Goal: Task Accomplishment & Management: Use online tool/utility

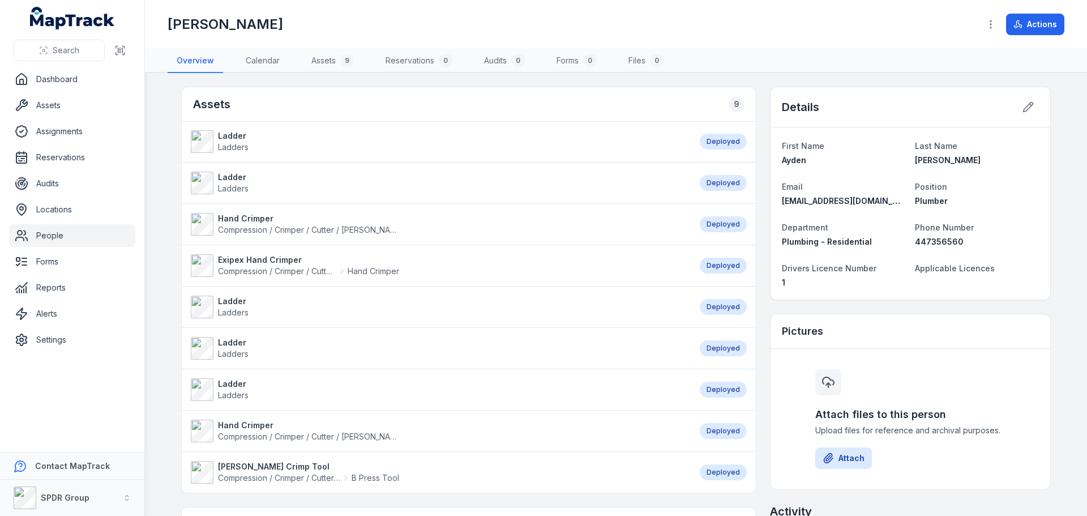
click at [230, 137] on strong "Ladder" at bounding box center [233, 135] width 31 height 11
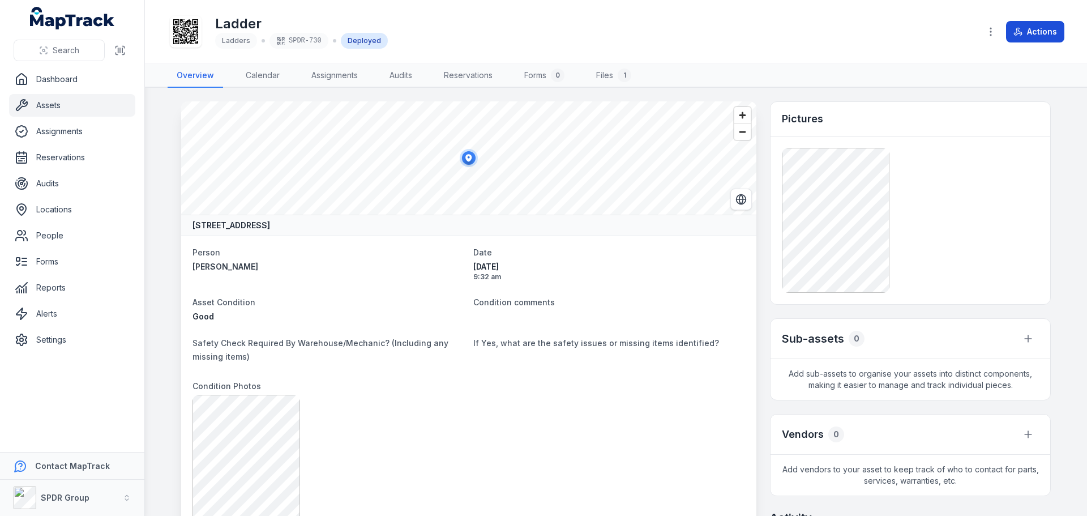
click at [1017, 35] on icon at bounding box center [1017, 34] width 6 height 2
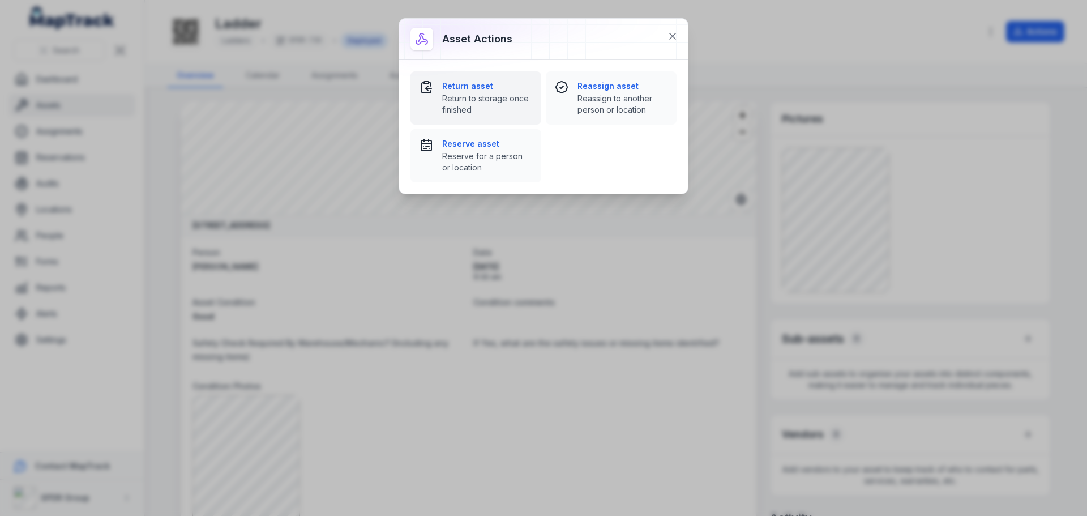
click at [473, 90] on strong "Return asset" at bounding box center [487, 85] width 90 height 11
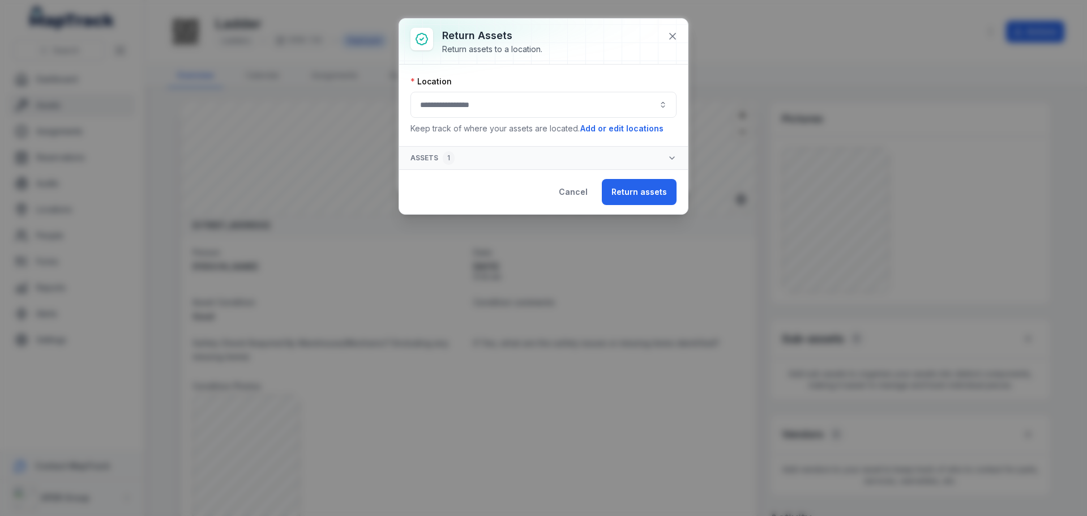
click at [478, 113] on button "button" at bounding box center [544, 105] width 266 height 26
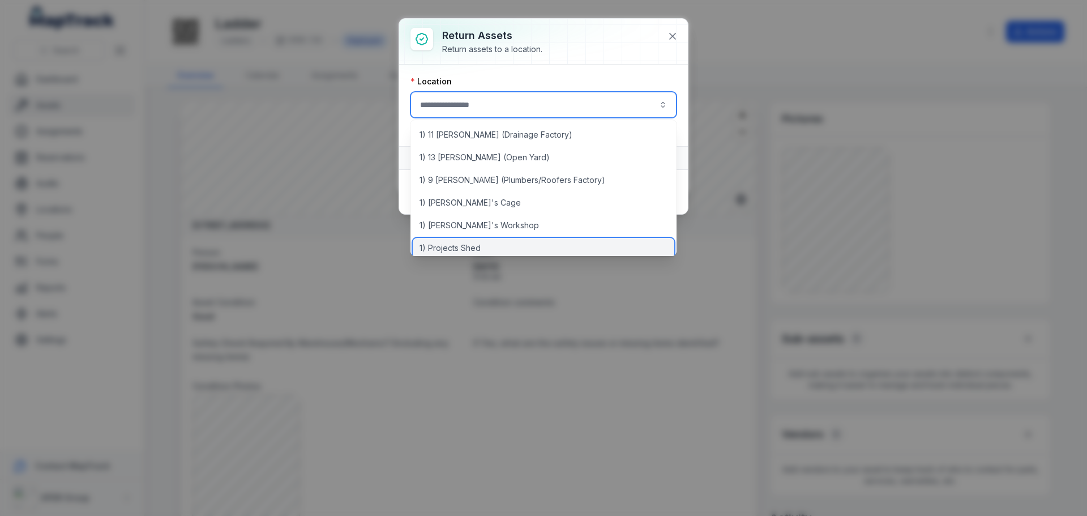
click at [470, 245] on span "1) Projects Shed" at bounding box center [450, 247] width 61 height 11
type input "**********"
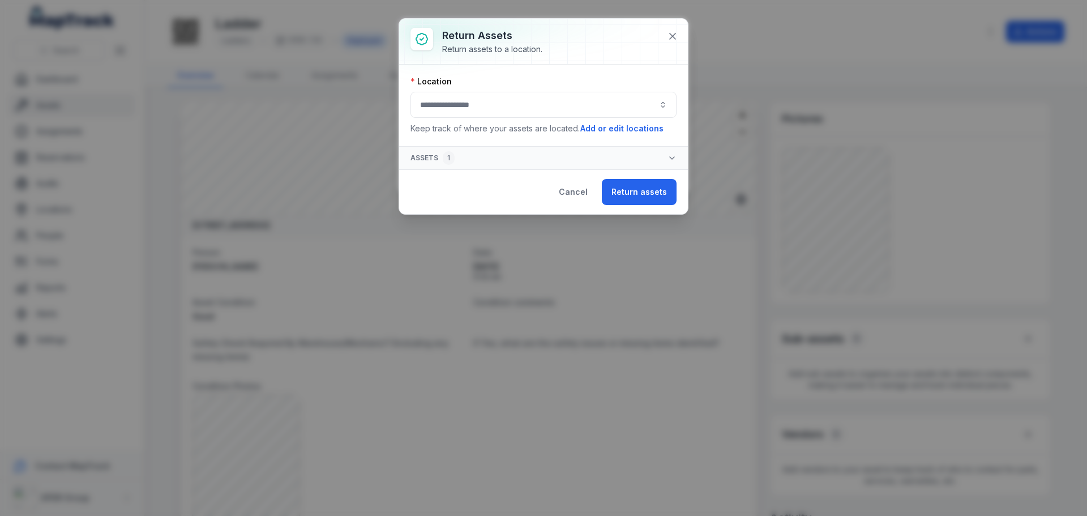
click at [477, 106] on button "button" at bounding box center [544, 105] width 266 height 26
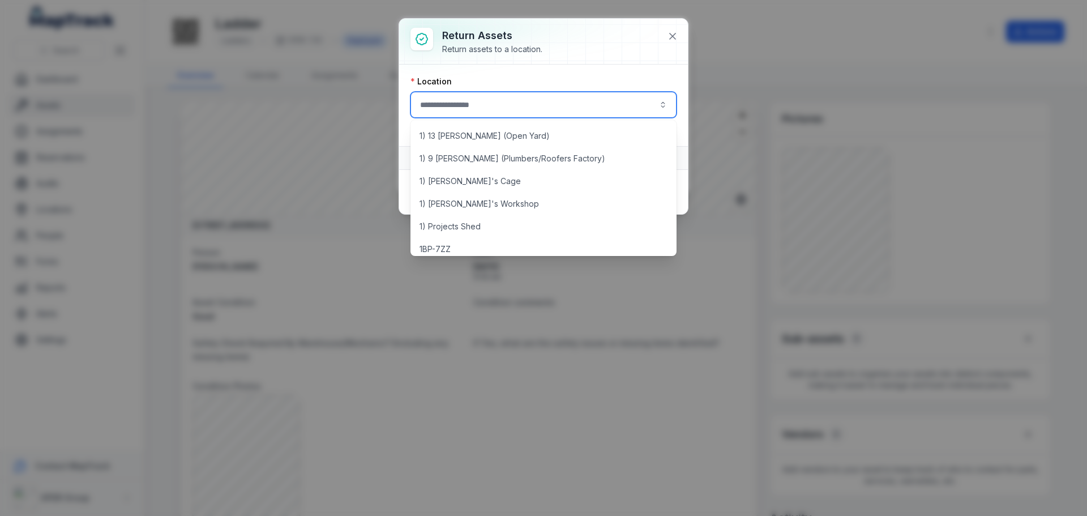
scroll to position [57, 0]
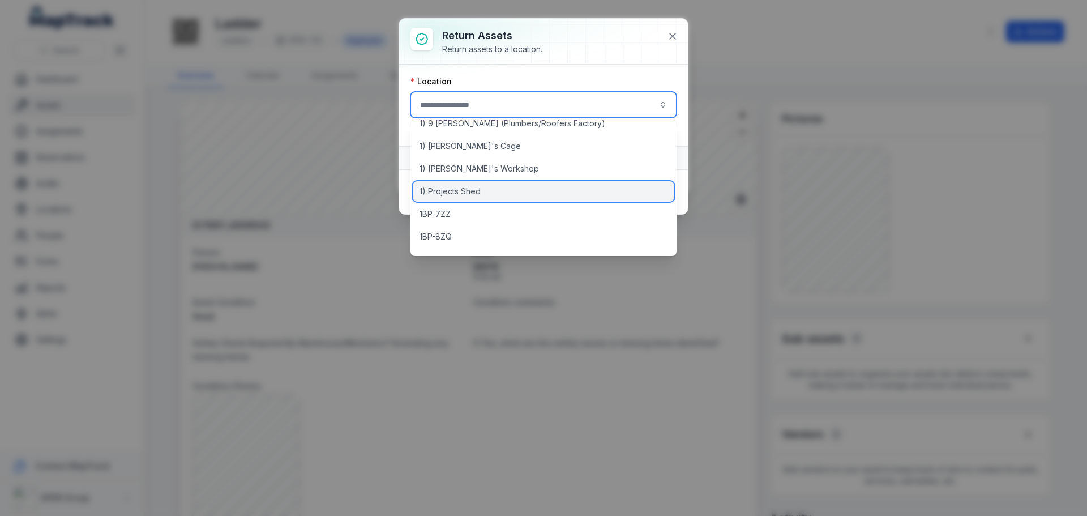
click at [467, 195] on span "1) Projects Shed" at bounding box center [450, 191] width 61 height 11
type input "**********"
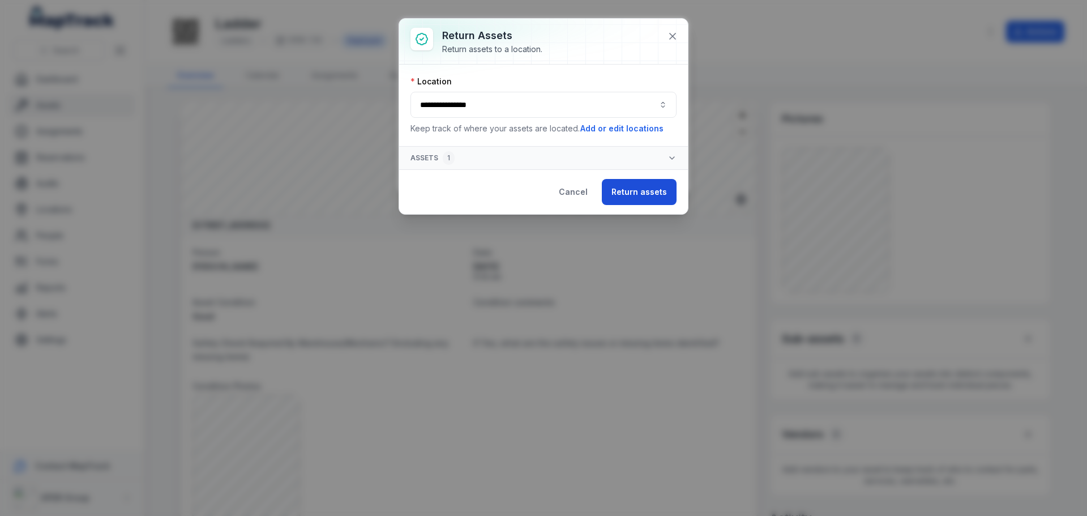
click at [629, 194] on button "Return assets" at bounding box center [639, 192] width 75 height 26
